Goal: Feedback & Contribution: Leave review/rating

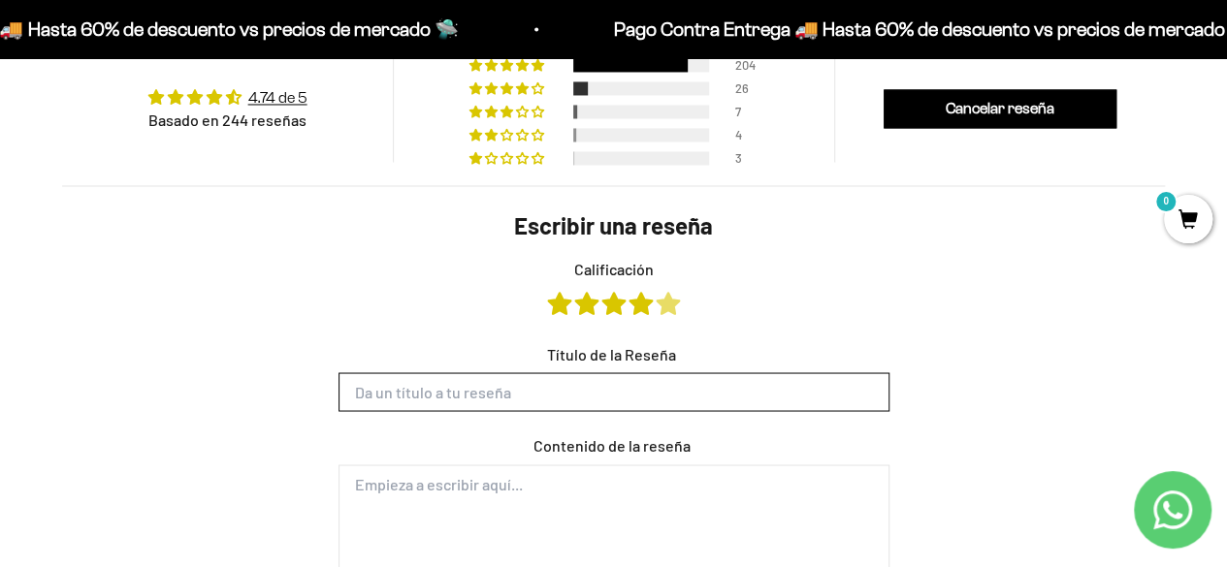
scroll to position [1565, 0]
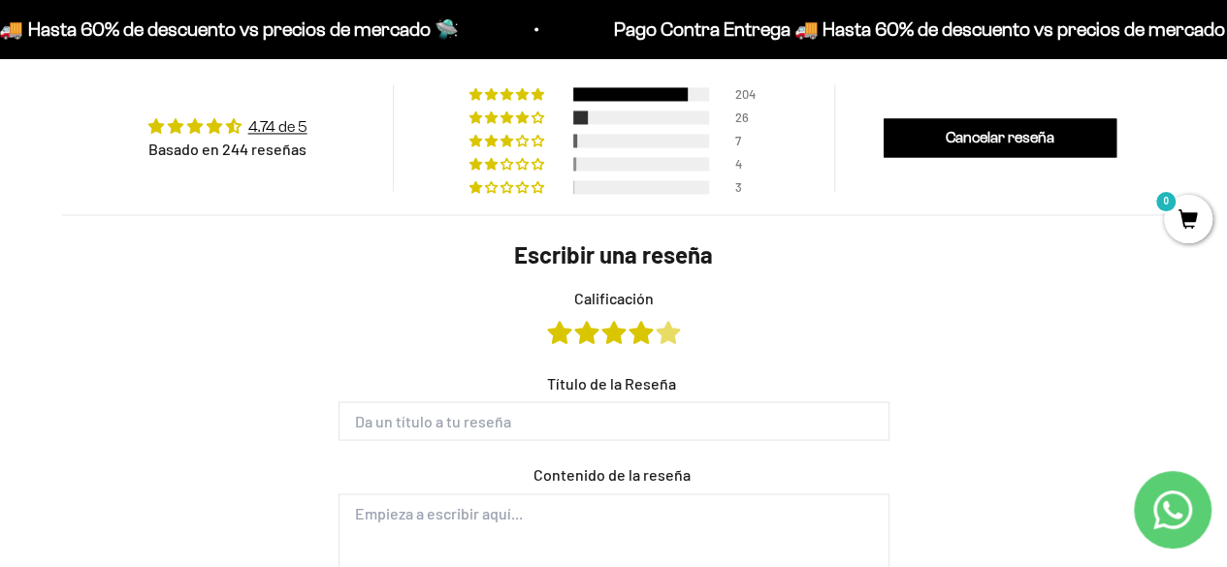
click at [667, 328] on link "Calificación" at bounding box center [668, 331] width 23 height 21
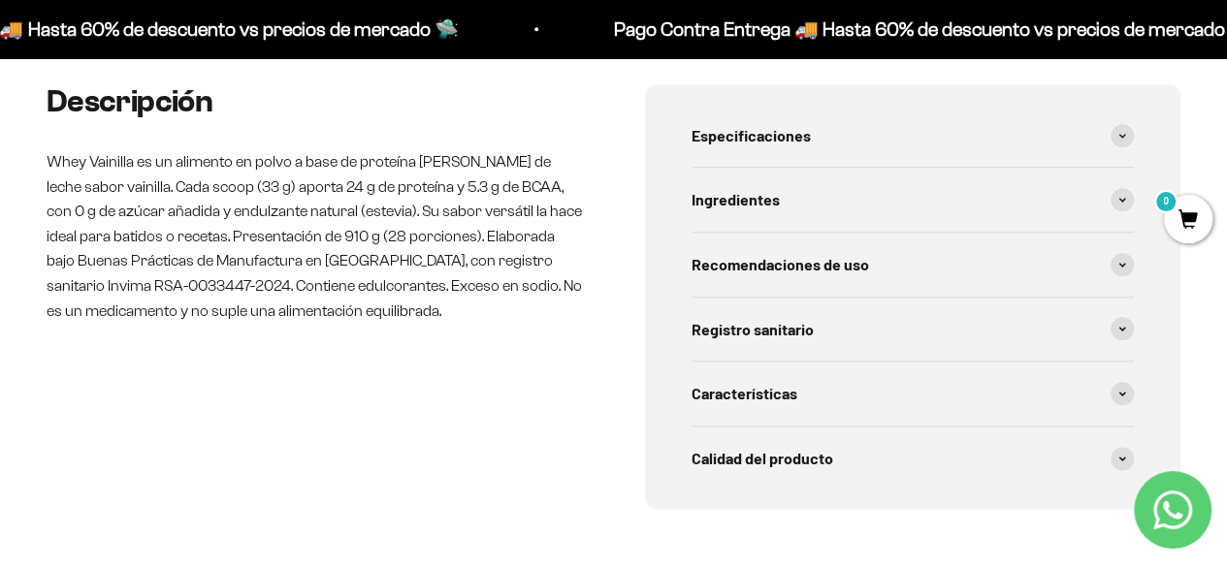
scroll to position [1662, 0]
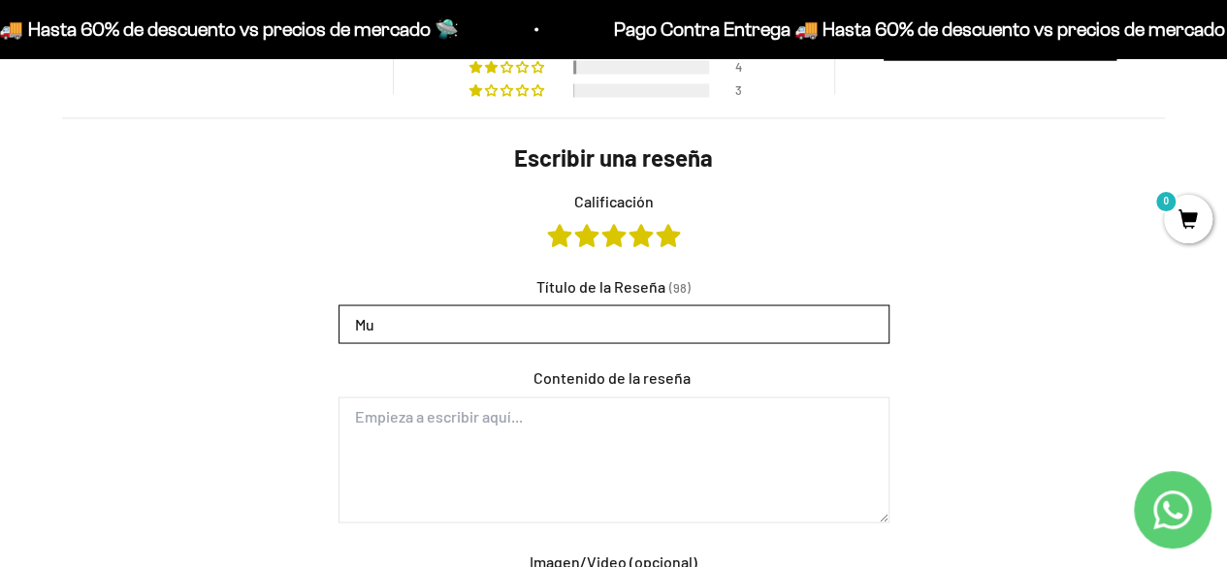
type input "M"
type input "L"
type input "c"
type input "Cae super bien!"
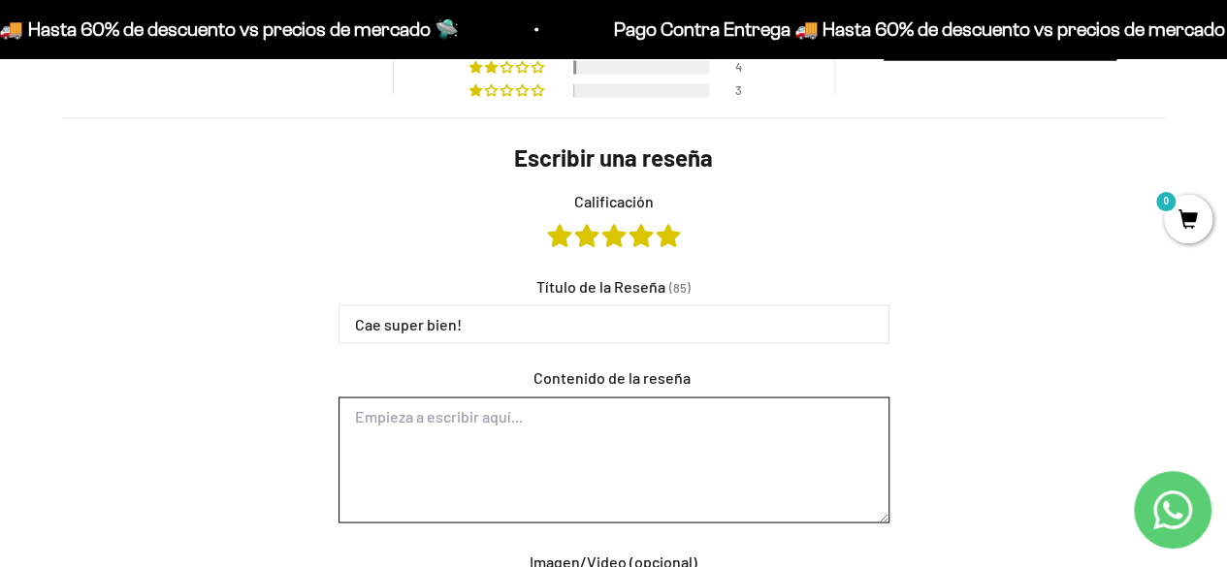
click at [452, 436] on textarea "Contenido de la reseña" at bounding box center [613, 460] width 551 height 126
type textarea "l"
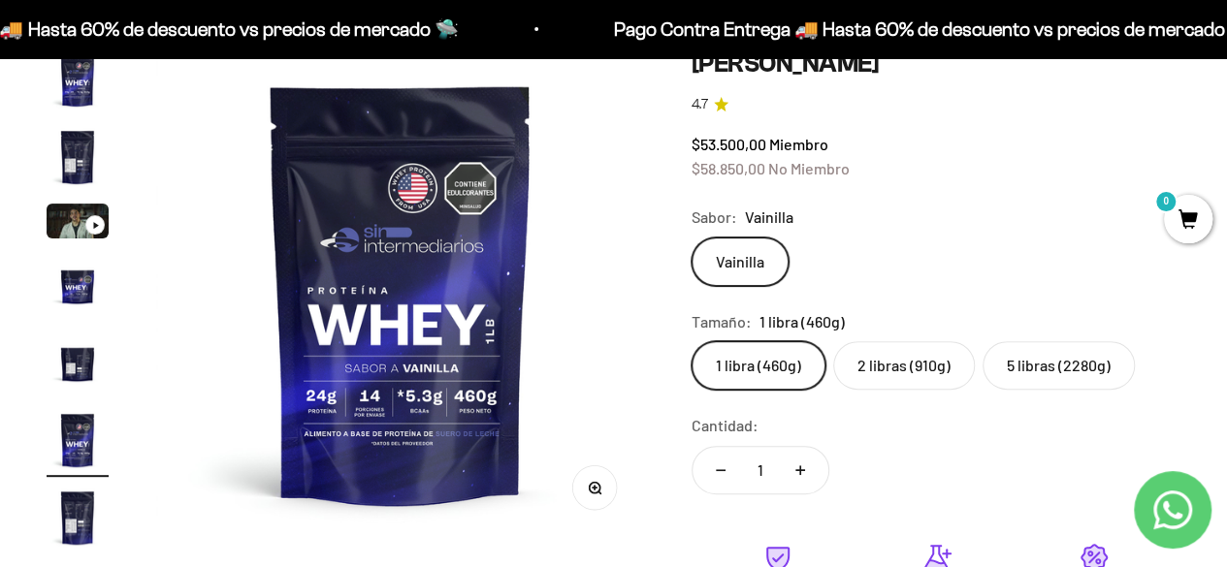
scroll to position [0, 0]
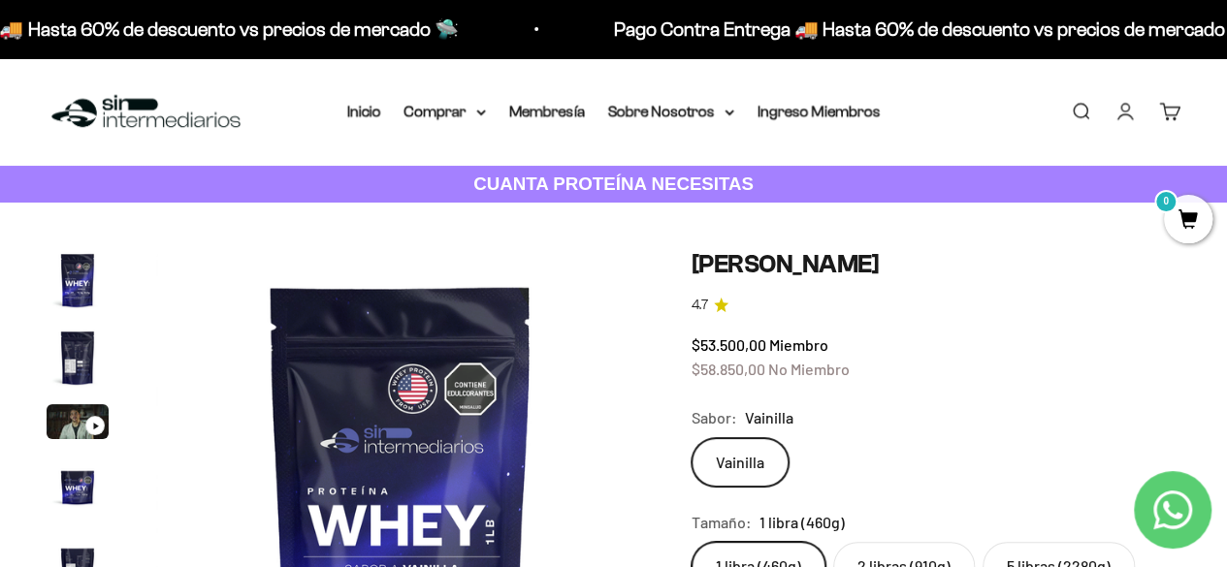
type textarea "La mezclo con todo en mis batidos y nunca me ha inflamado"
click at [1126, 108] on link "Iniciar sesión" at bounding box center [1124, 111] width 21 height 21
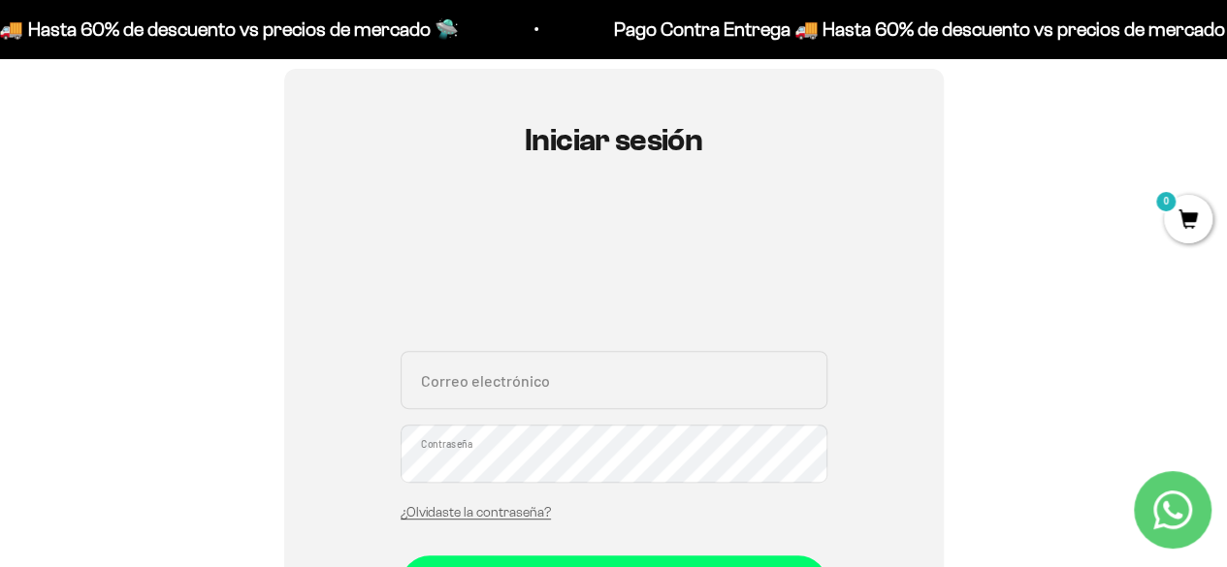
scroll to position [291, 0]
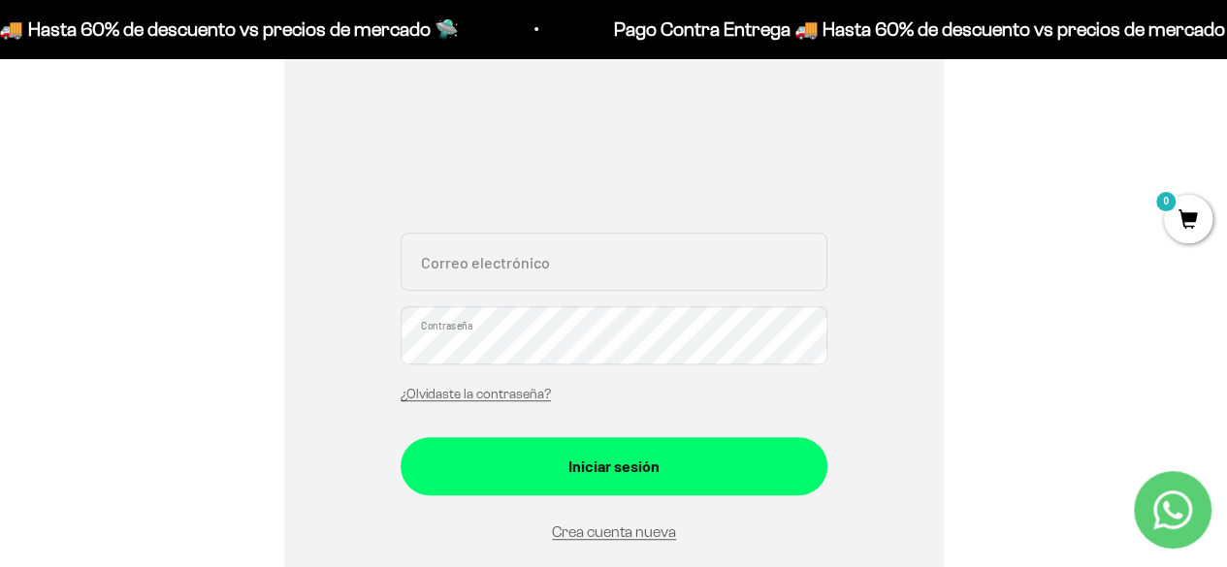
click at [552, 258] on input "Correo electrónico" at bounding box center [614, 262] width 427 height 58
type input "NICOMEJIA23@HOTMAIL.COM"
click at [401, 437] on button "Iniciar sesión" at bounding box center [614, 466] width 427 height 58
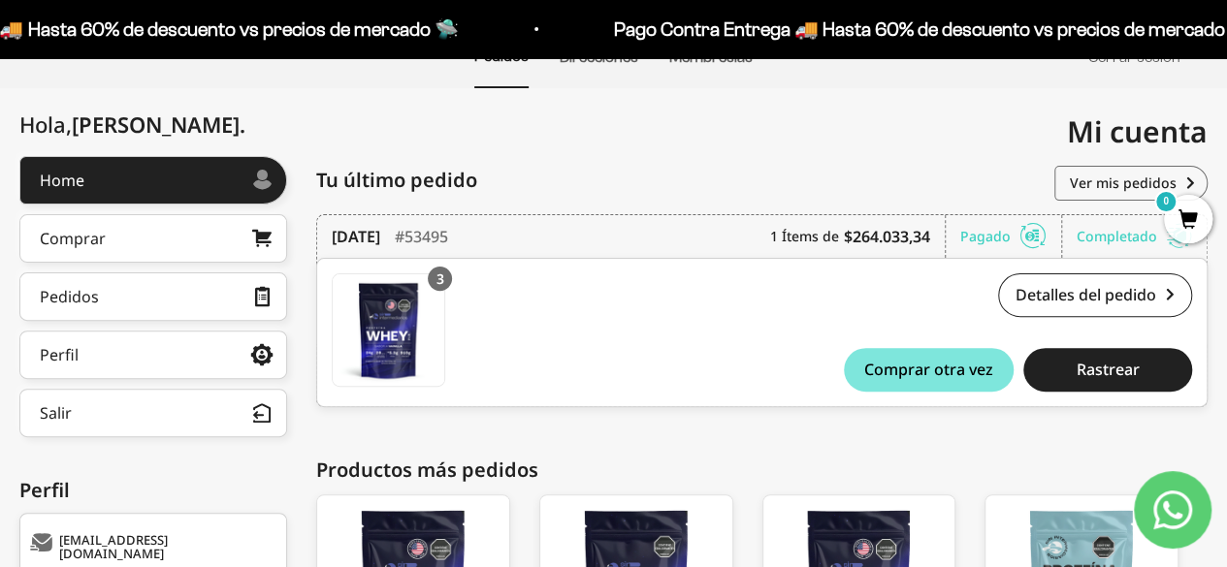
scroll to position [353, 0]
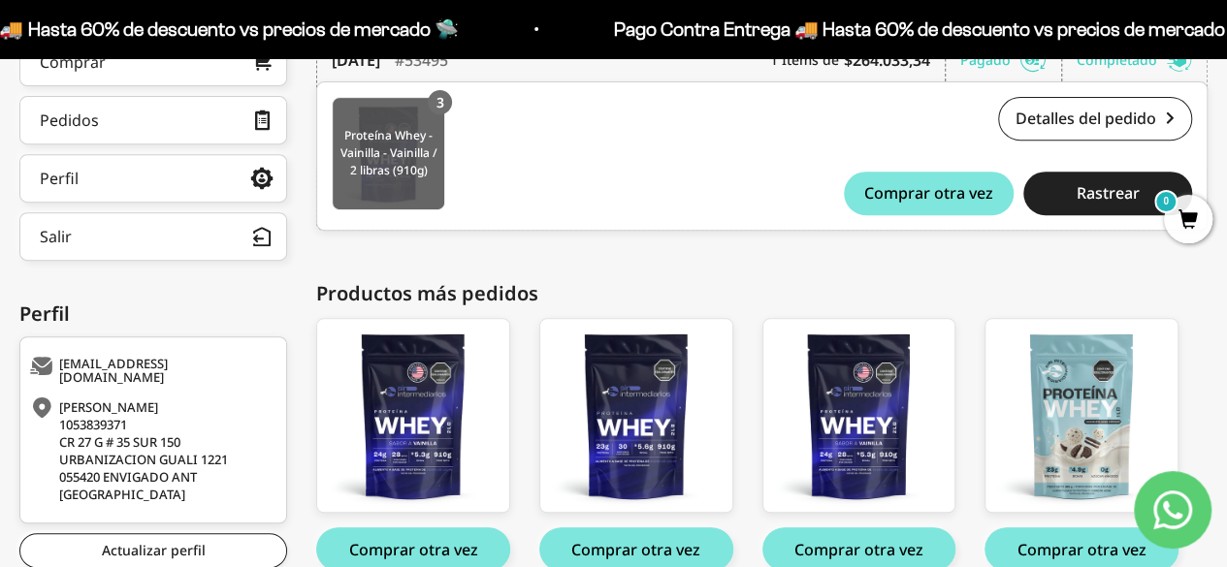
click at [422, 180] on img at bounding box center [389, 154] width 112 height 112
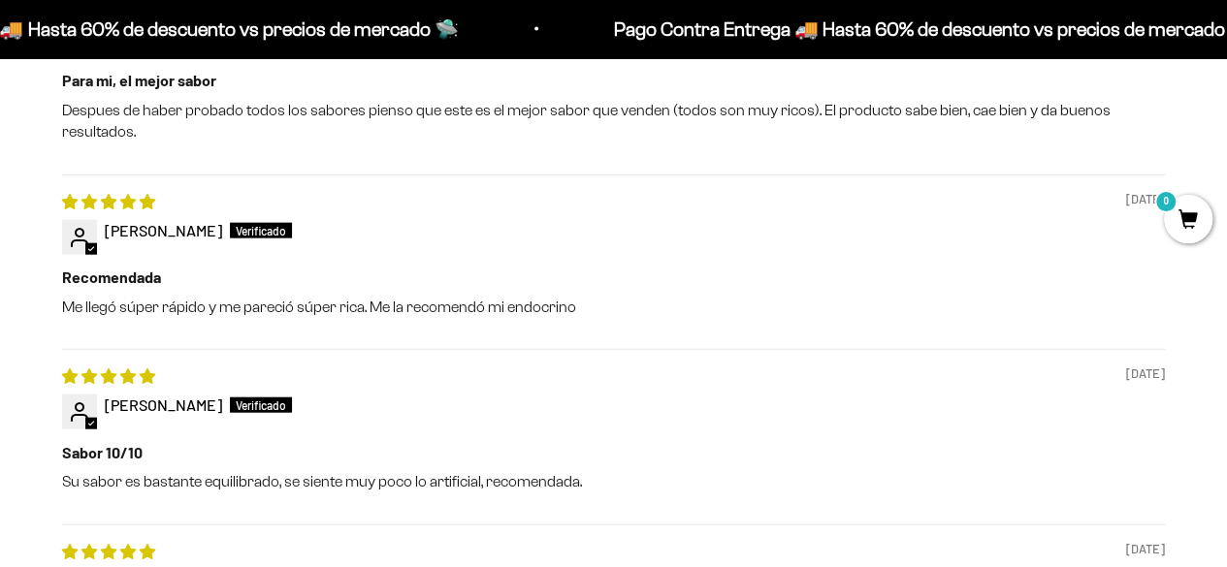
scroll to position [1861, 0]
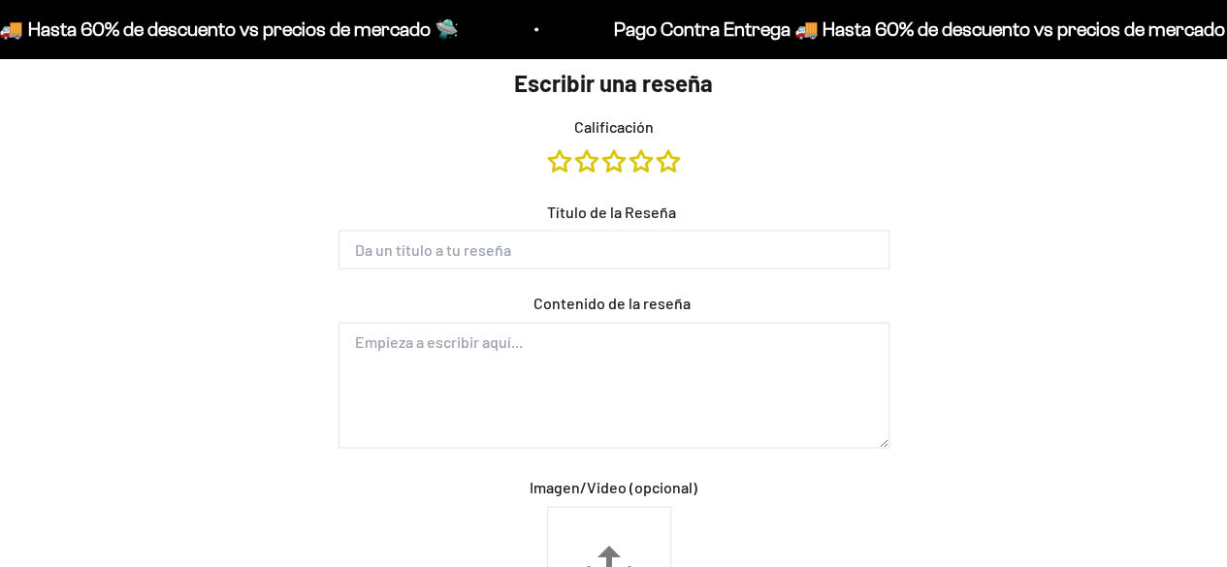
scroll to position [1759, 0]
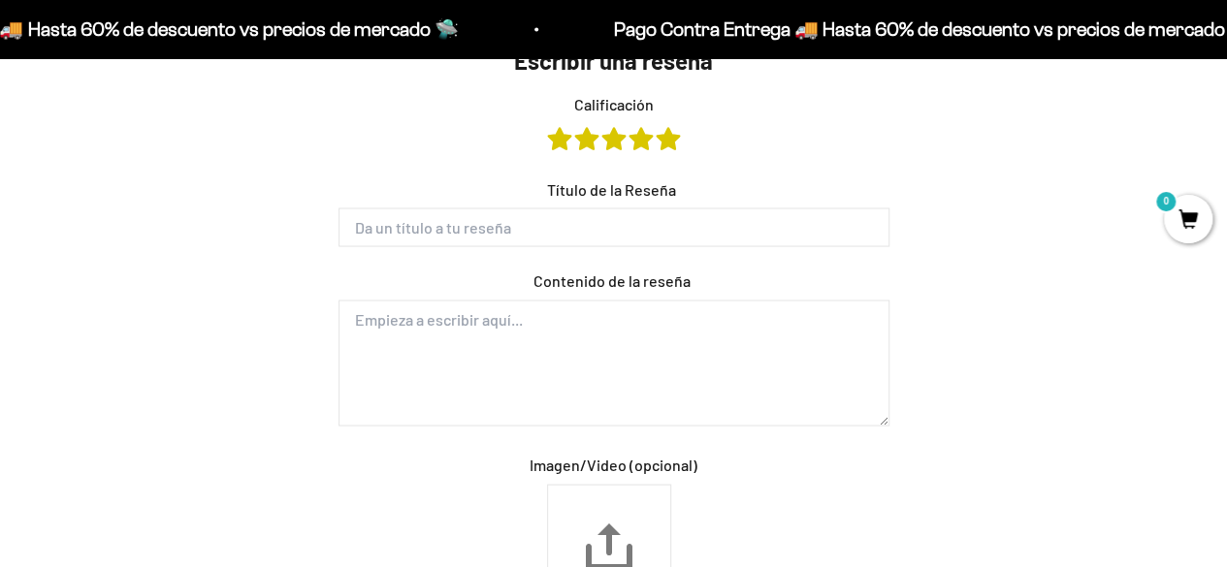
click at [674, 145] on link "Calificación" at bounding box center [668, 137] width 23 height 21
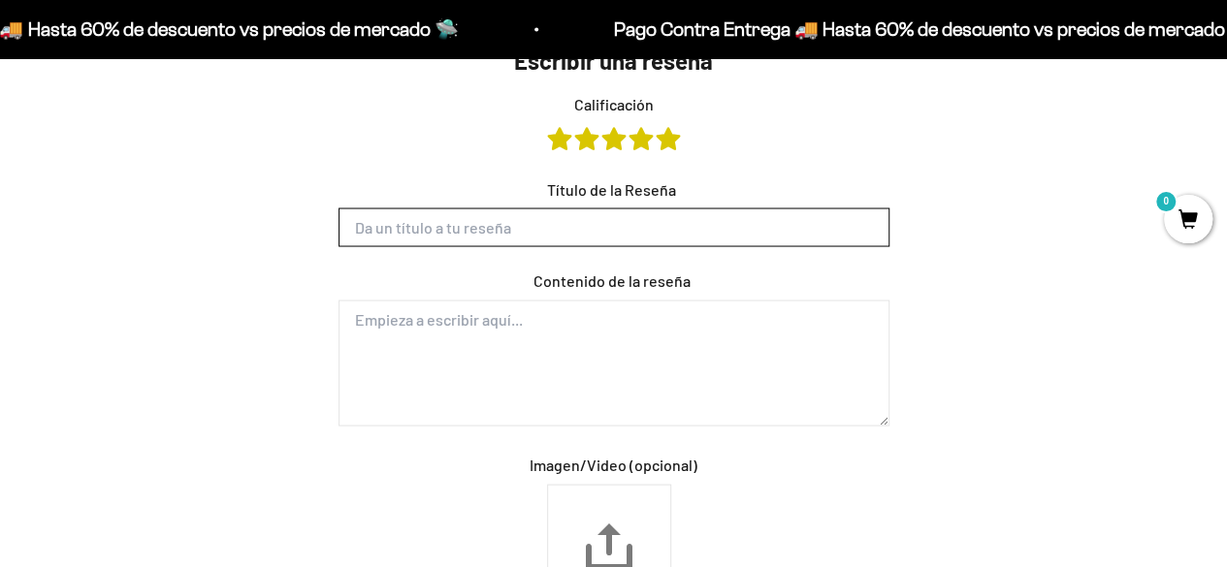
click at [592, 225] on input "Título de la Reseña" at bounding box center [613, 227] width 551 height 39
click at [685, 209] on input "Título de la Reseña" at bounding box center [613, 227] width 551 height 39
click at [686, 224] on input "Título de la Reseña" at bounding box center [613, 227] width 551 height 39
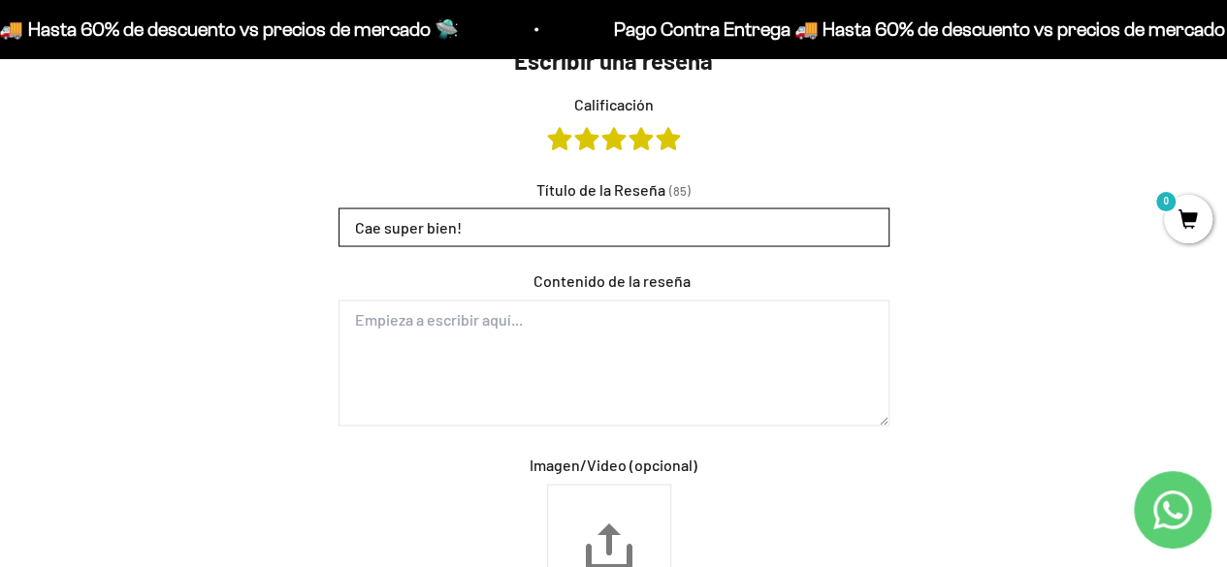
type input "Cae super bien!"
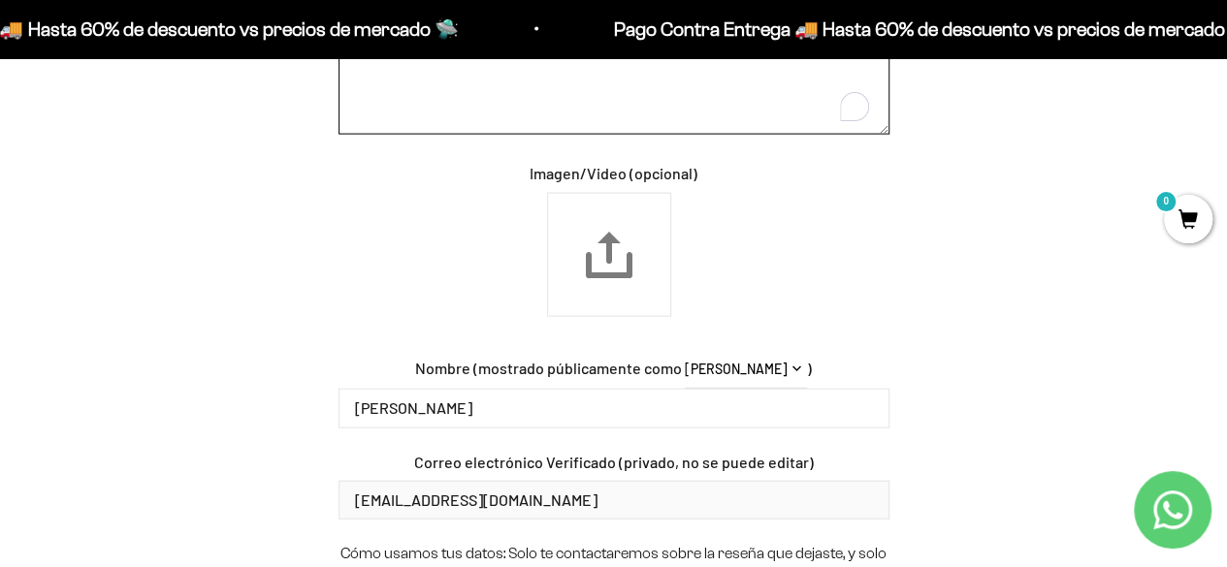
scroll to position [2244, 0]
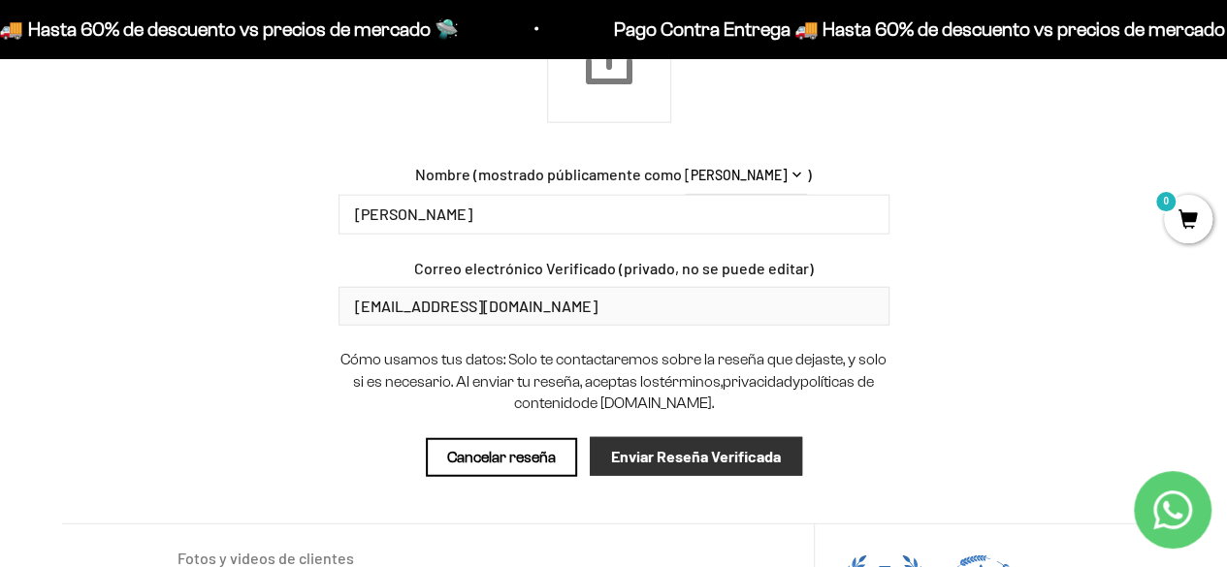
type textarea "La mezclo con todo en mis batidos y nunca me ha inflamado."
click at [731, 459] on input "Enviar Reseña Verificada" at bounding box center [696, 456] width 212 height 39
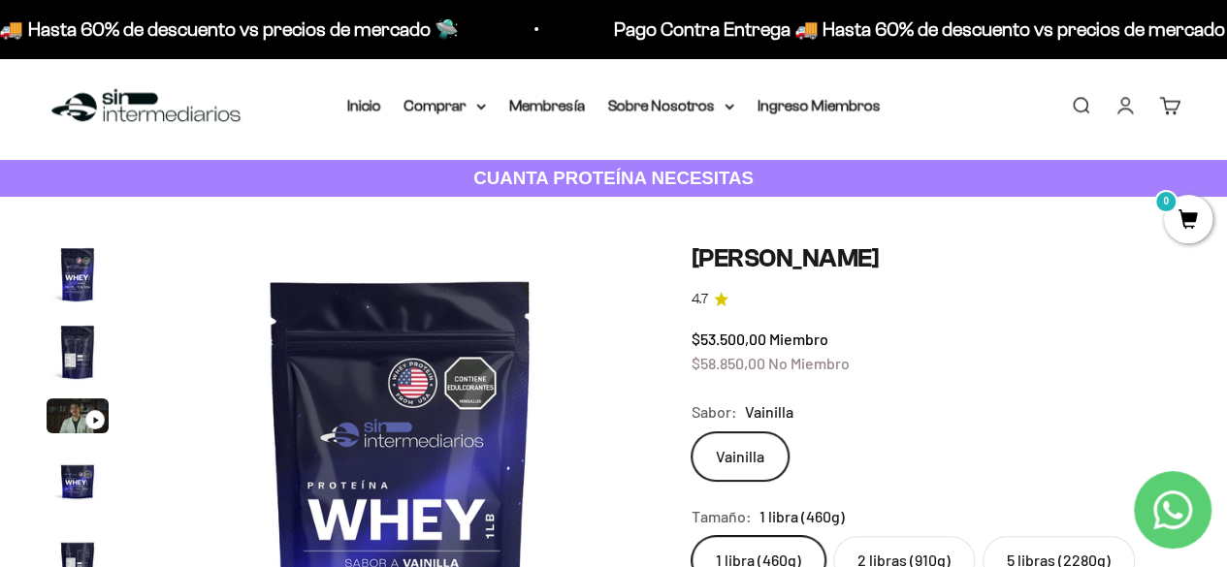
scroll to position [0, 0]
